Goal: Information Seeking & Learning: Learn about a topic

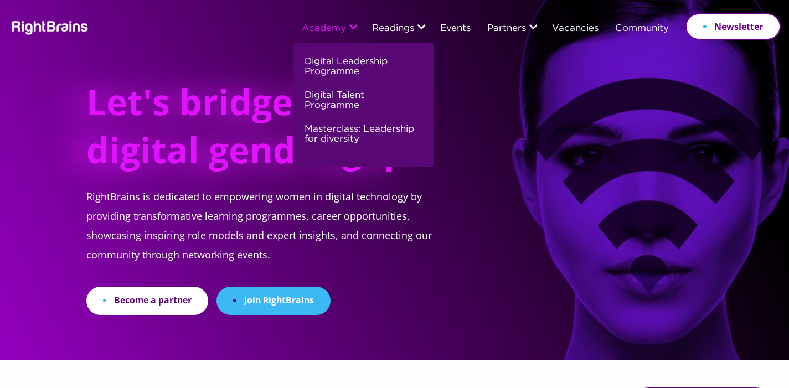
click at [330, 67] on link "Digital Leadership Programme" at bounding box center [363, 71] width 116 height 34
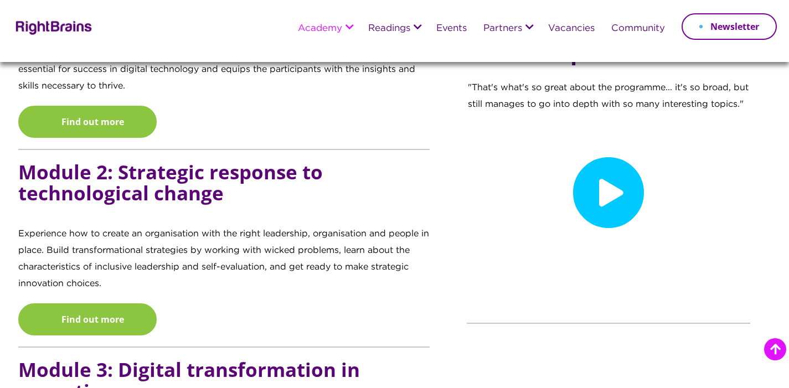
scroll to position [1244, 0]
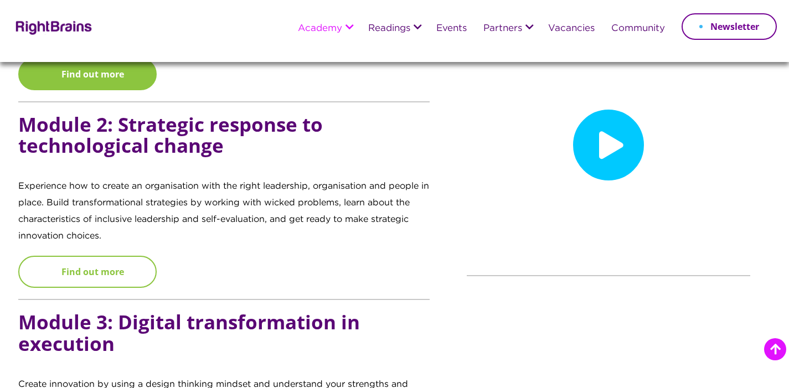
click at [132, 264] on link "Find out more" at bounding box center [87, 272] width 138 height 32
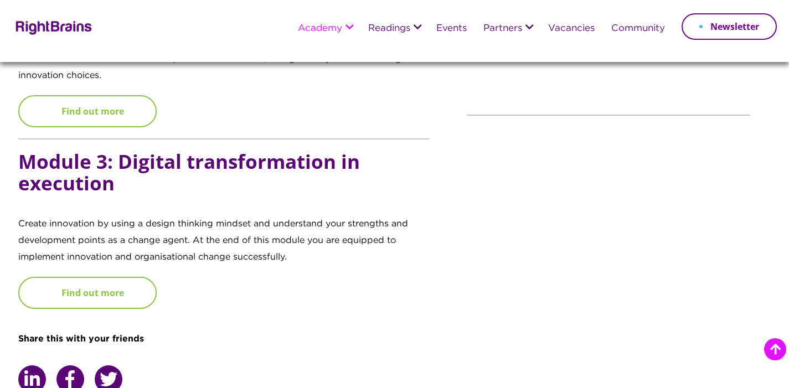
scroll to position [1407, 0]
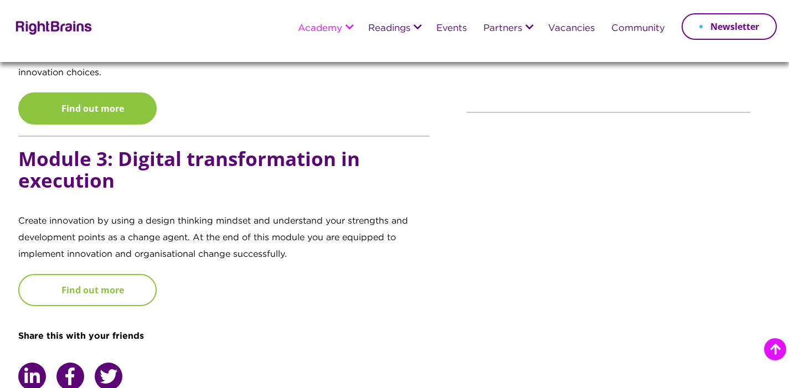
drag, startPoint x: 112, startPoint y: 279, endPoint x: 119, endPoint y: 279, distance: 6.7
click at [113, 278] on link "Find out more" at bounding box center [87, 290] width 138 height 32
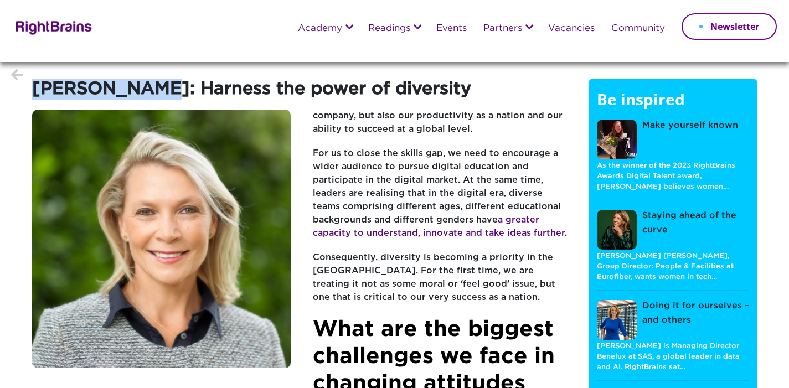
drag, startPoint x: 161, startPoint y: 95, endPoint x: 27, endPoint y: 84, distance: 135.0
copy h1 "[PERSON_NAME]"
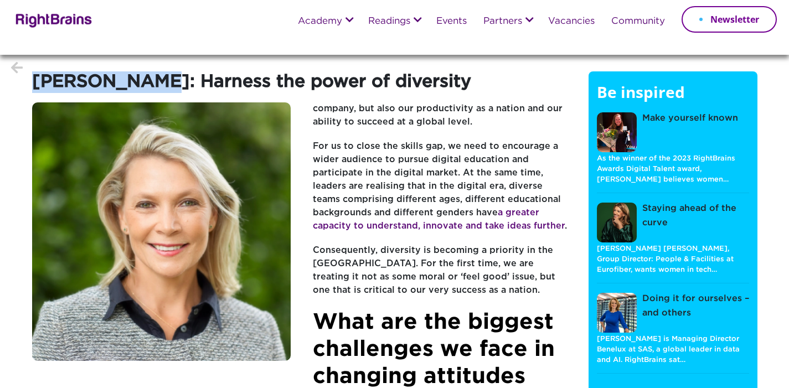
scroll to position [18, 0]
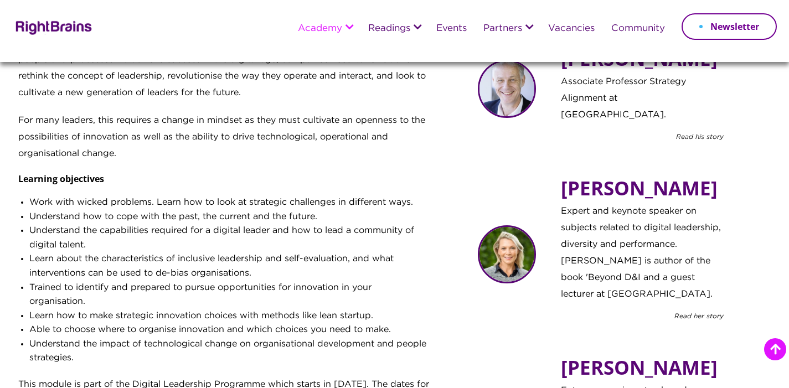
scroll to position [445, 0]
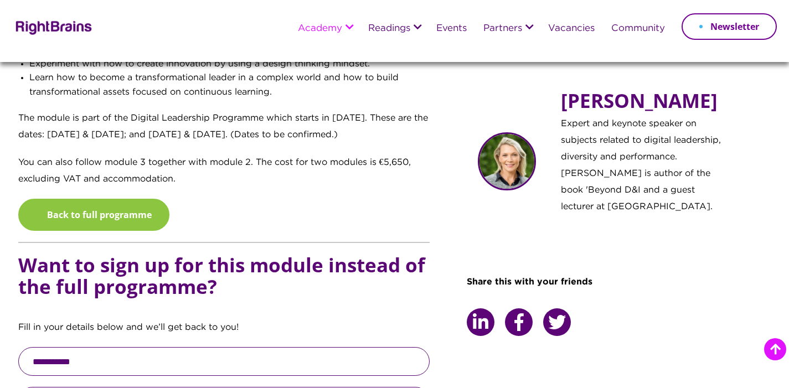
scroll to position [781, 0]
